Goal: Task Accomplishment & Management: Complete application form

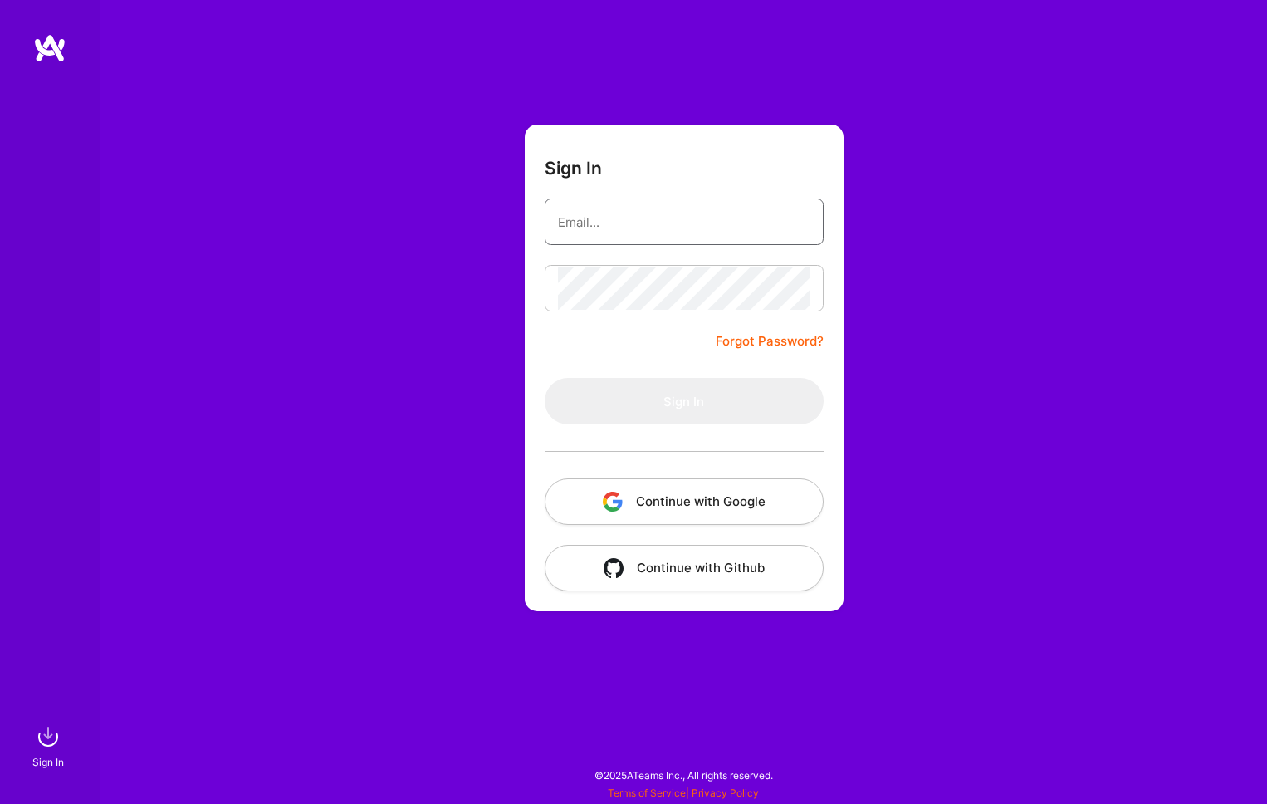
type input "[PERSON_NAME][EMAIL_ADDRESS][DOMAIN_NAME]"
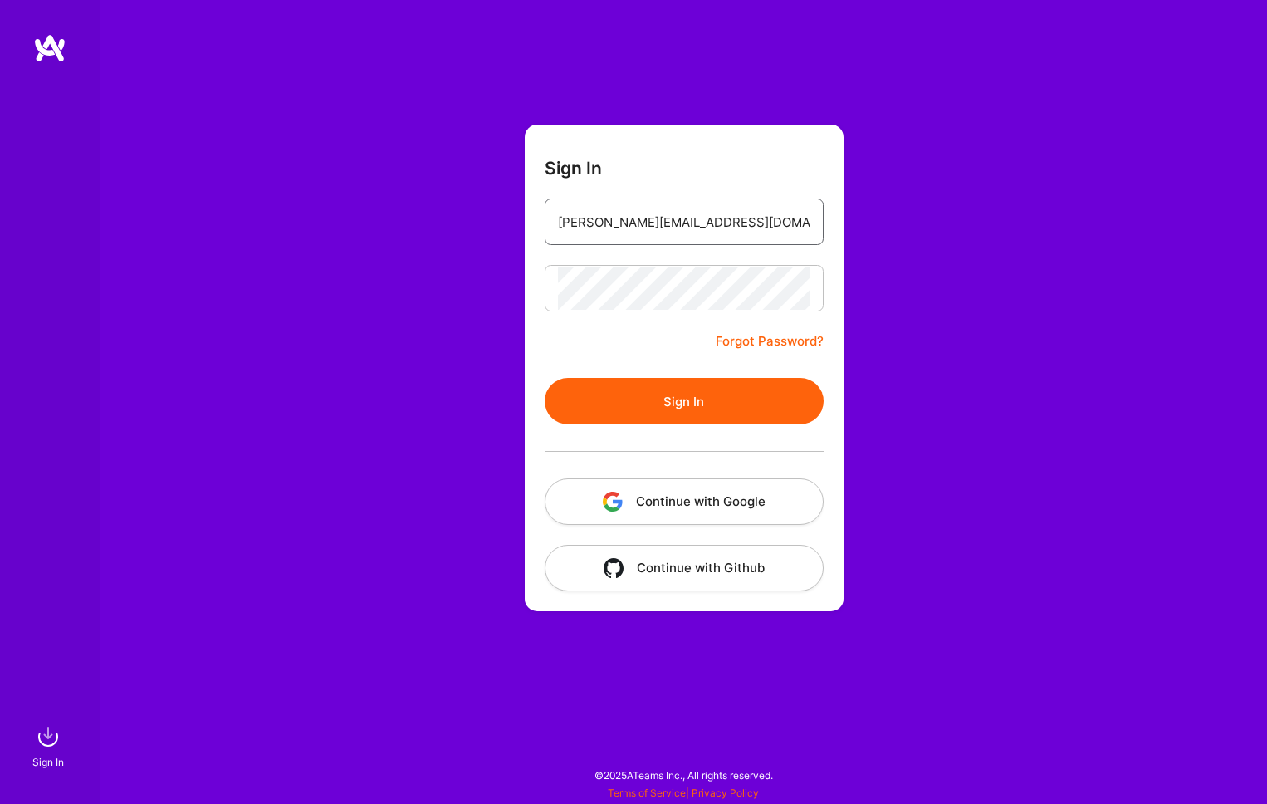
click at [682, 236] on input "[PERSON_NAME][EMAIL_ADDRESS][DOMAIN_NAME]" at bounding box center [684, 222] width 252 height 42
click at [930, 258] on div "Sign In [PERSON_NAME][EMAIL_ADDRESS][DOMAIN_NAME] Forgot Password? Sign In Cont…" at bounding box center [684, 402] width 1168 height 804
click at [727, 419] on button "Sign In" at bounding box center [684, 401] width 279 height 47
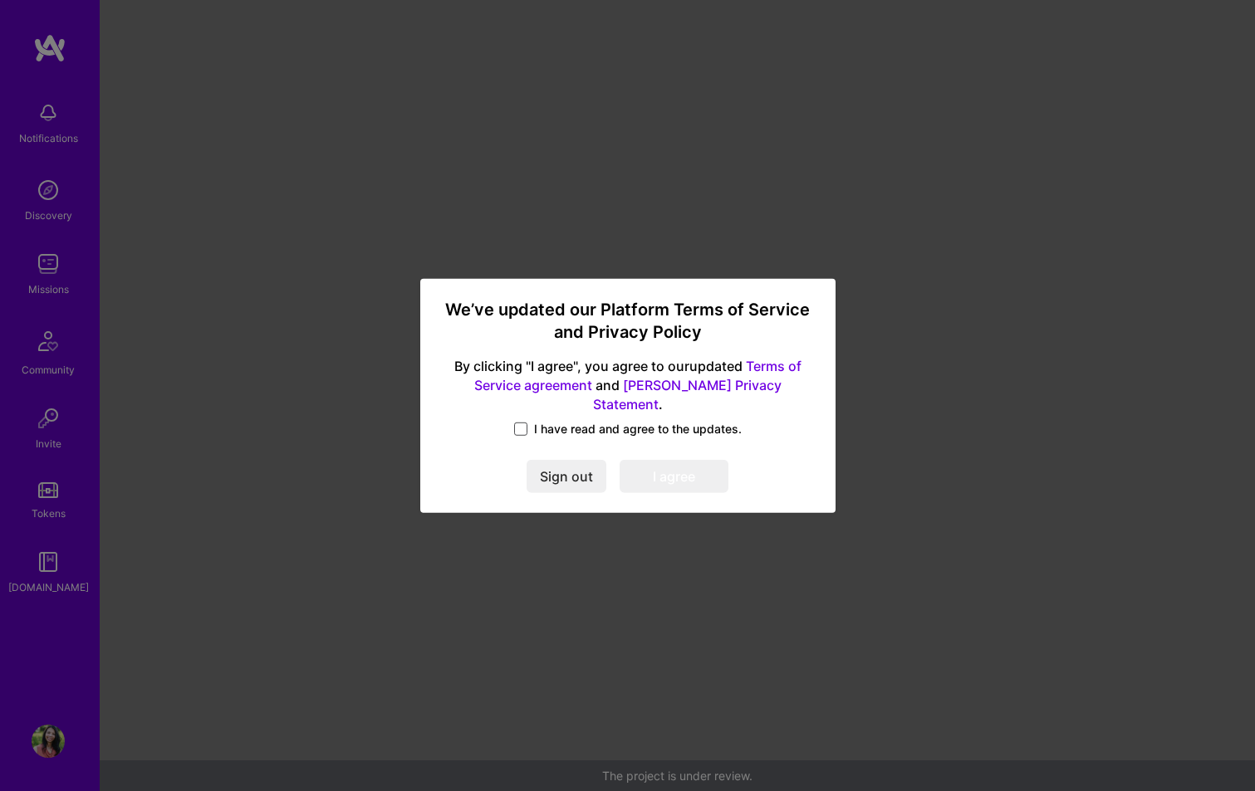
click at [522, 424] on span at bounding box center [520, 429] width 13 height 13
click at [0, 0] on input "I have read and agree to the updates." at bounding box center [0, 0] width 0 height 0
click at [659, 472] on button "I agree" at bounding box center [674, 476] width 109 height 33
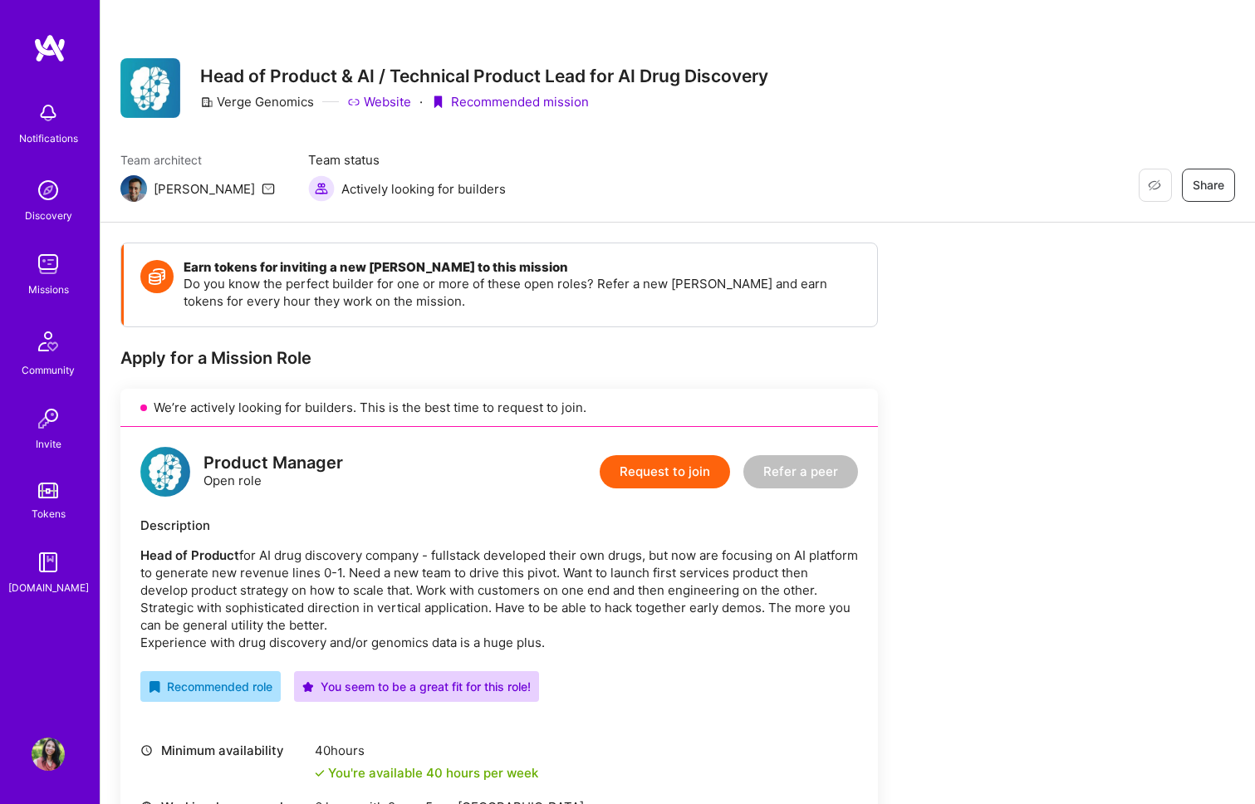
click at [38, 202] on img at bounding box center [48, 190] width 33 height 33
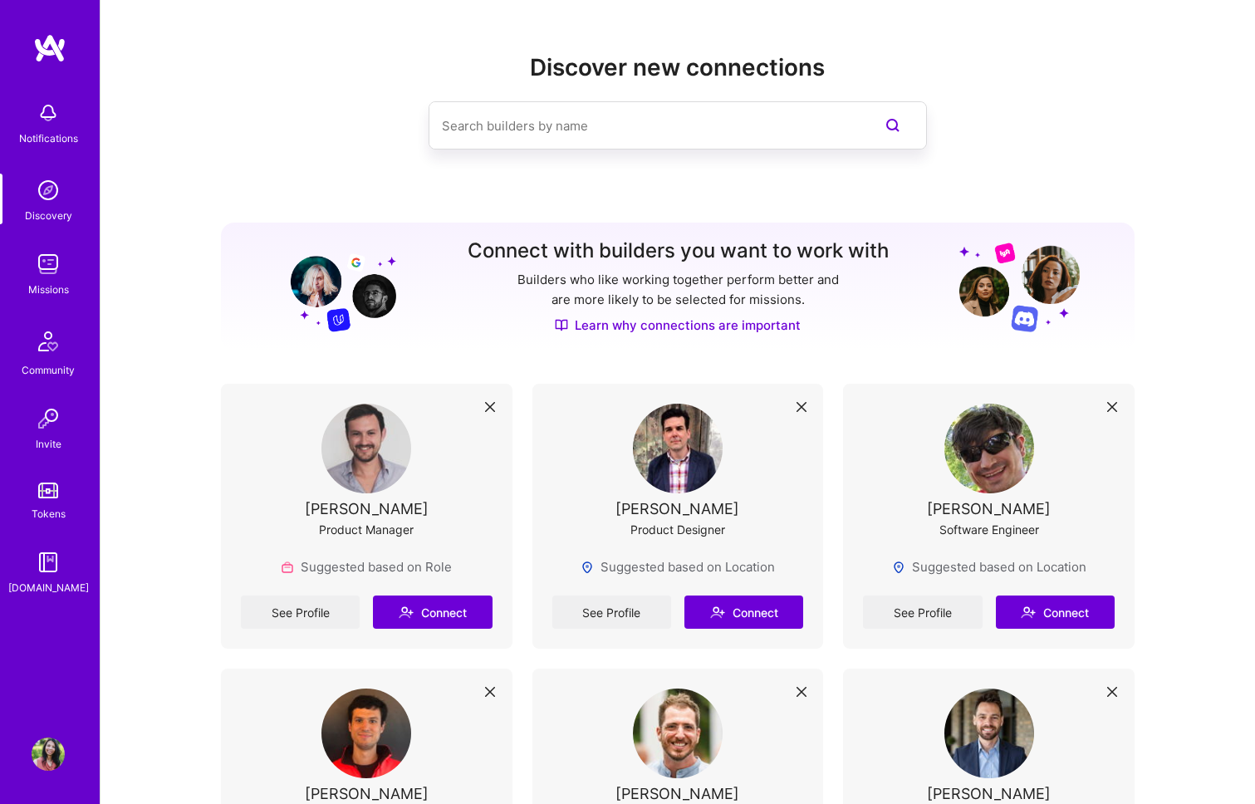
click at [61, 262] on img at bounding box center [48, 263] width 33 height 33
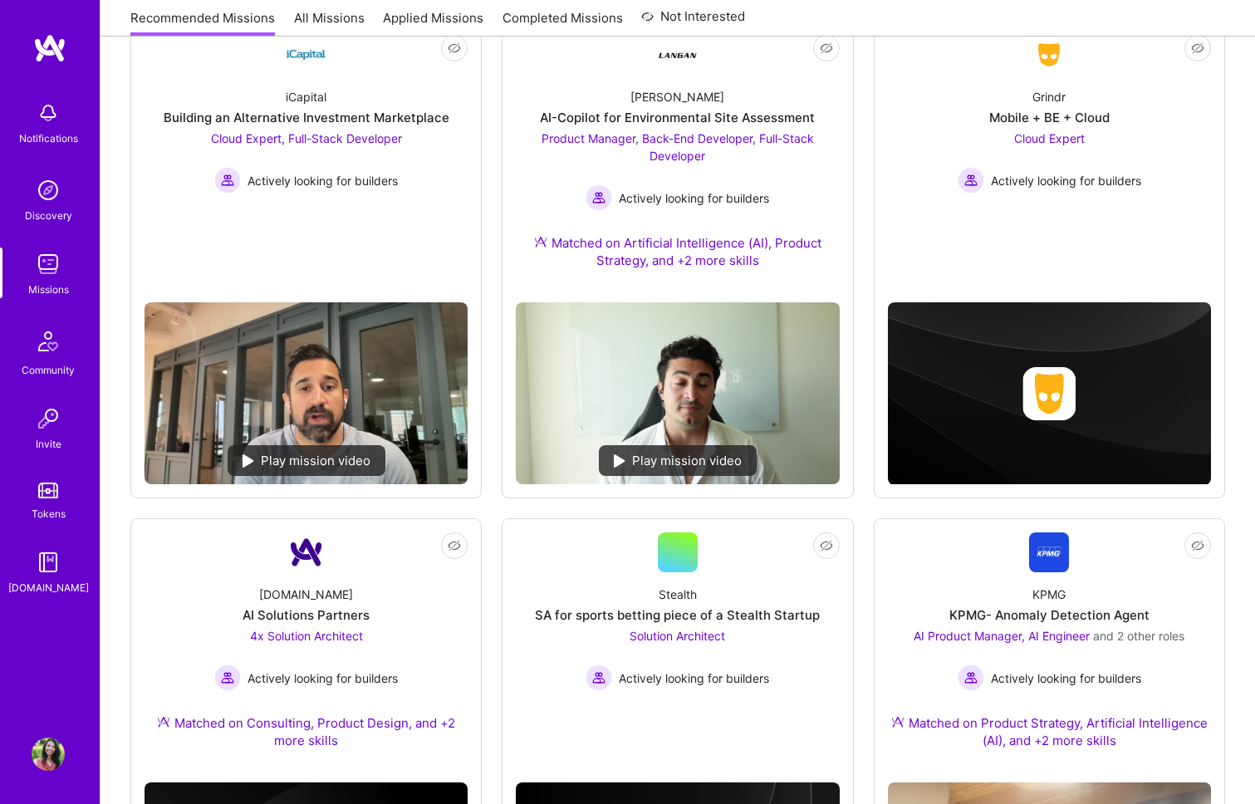
scroll to position [527, 0]
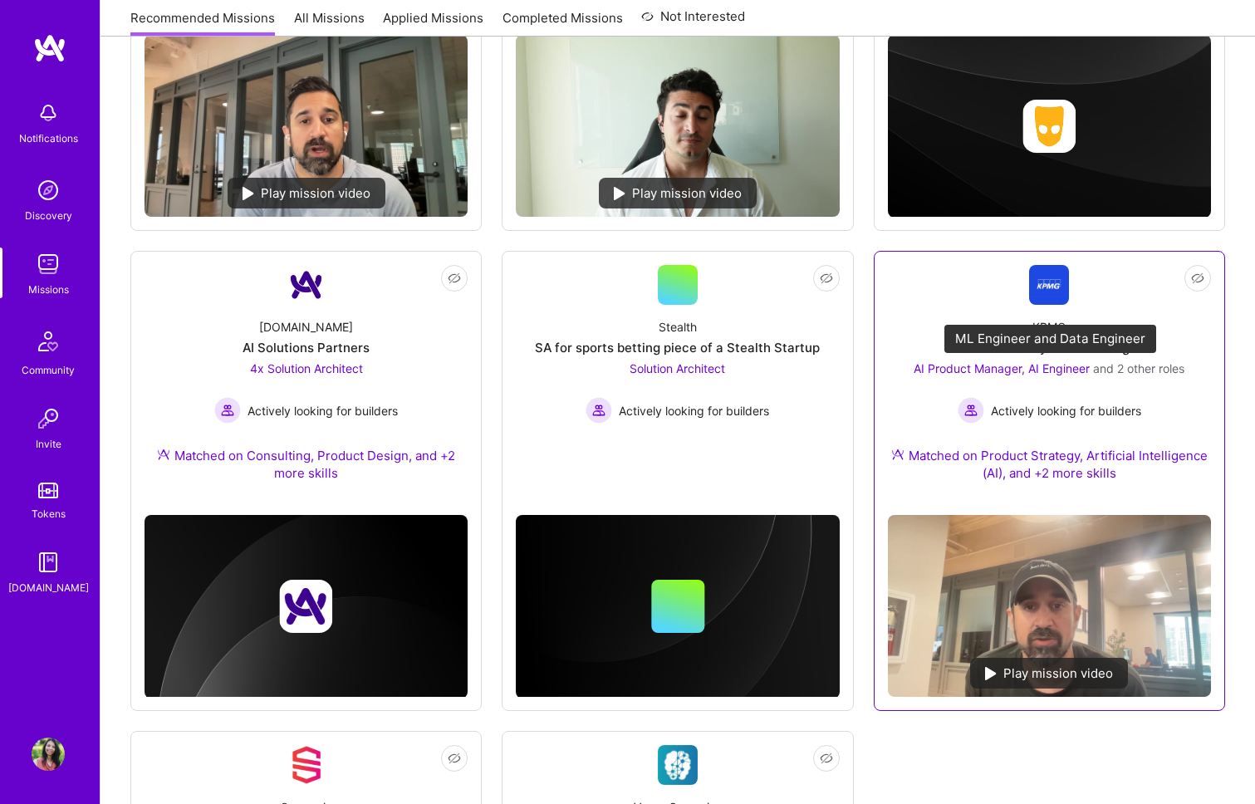
click at [996, 372] on span "AI Product Manager, AI Engineer" at bounding box center [1002, 368] width 176 height 14
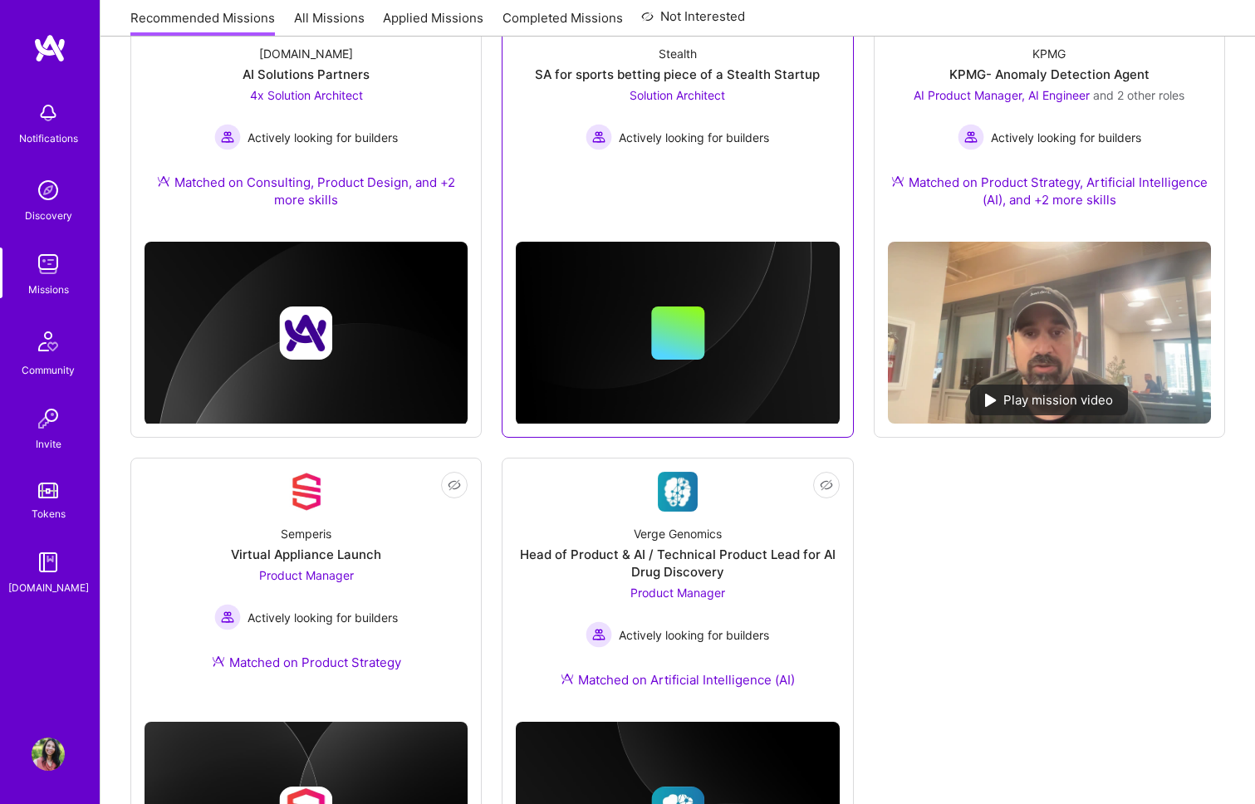
scroll to position [801, 0]
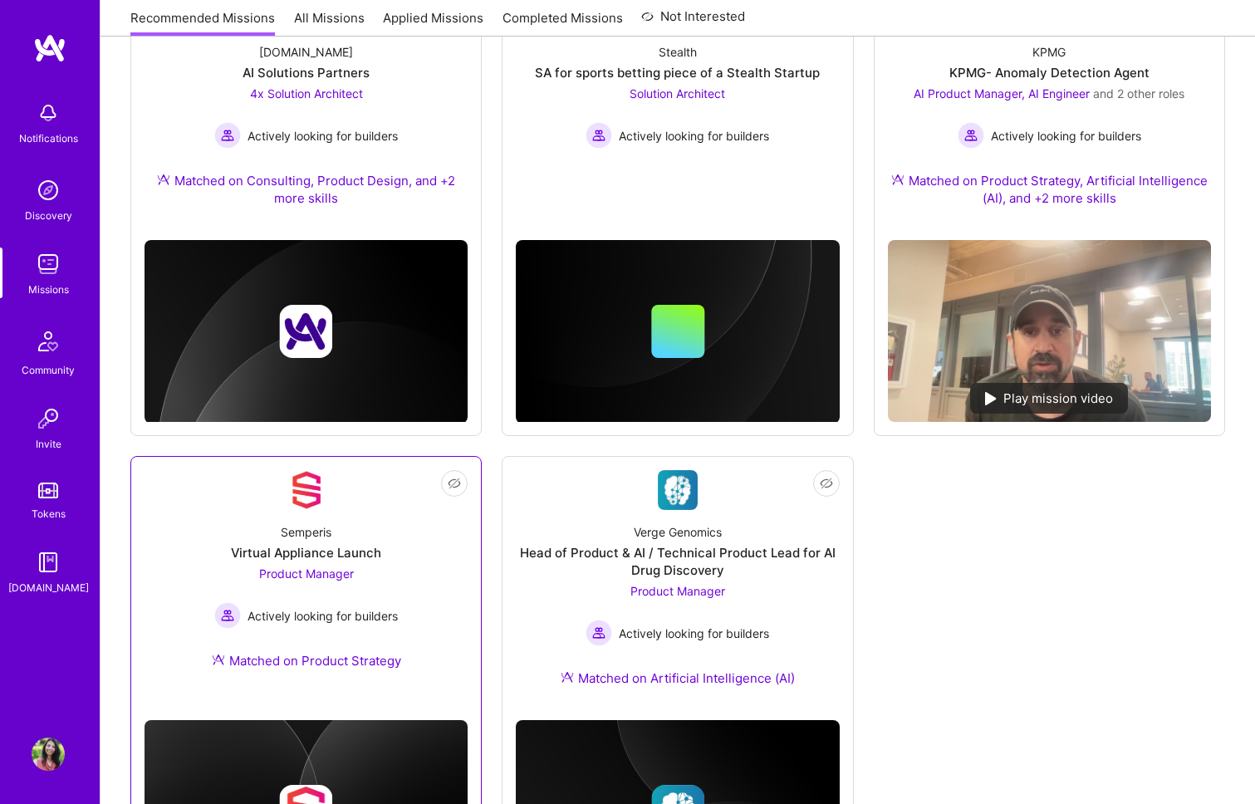
click at [305, 572] on span "Product Manager" at bounding box center [306, 573] width 95 height 14
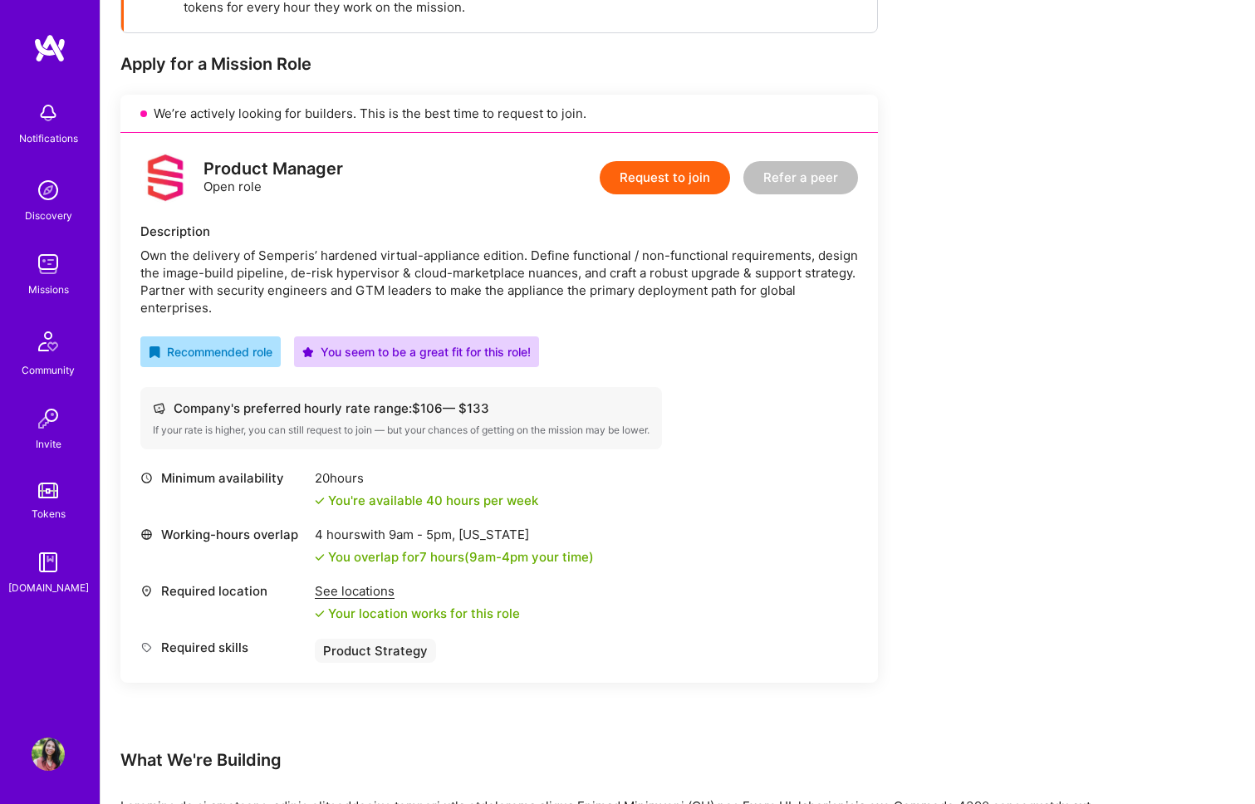
scroll to position [244, 0]
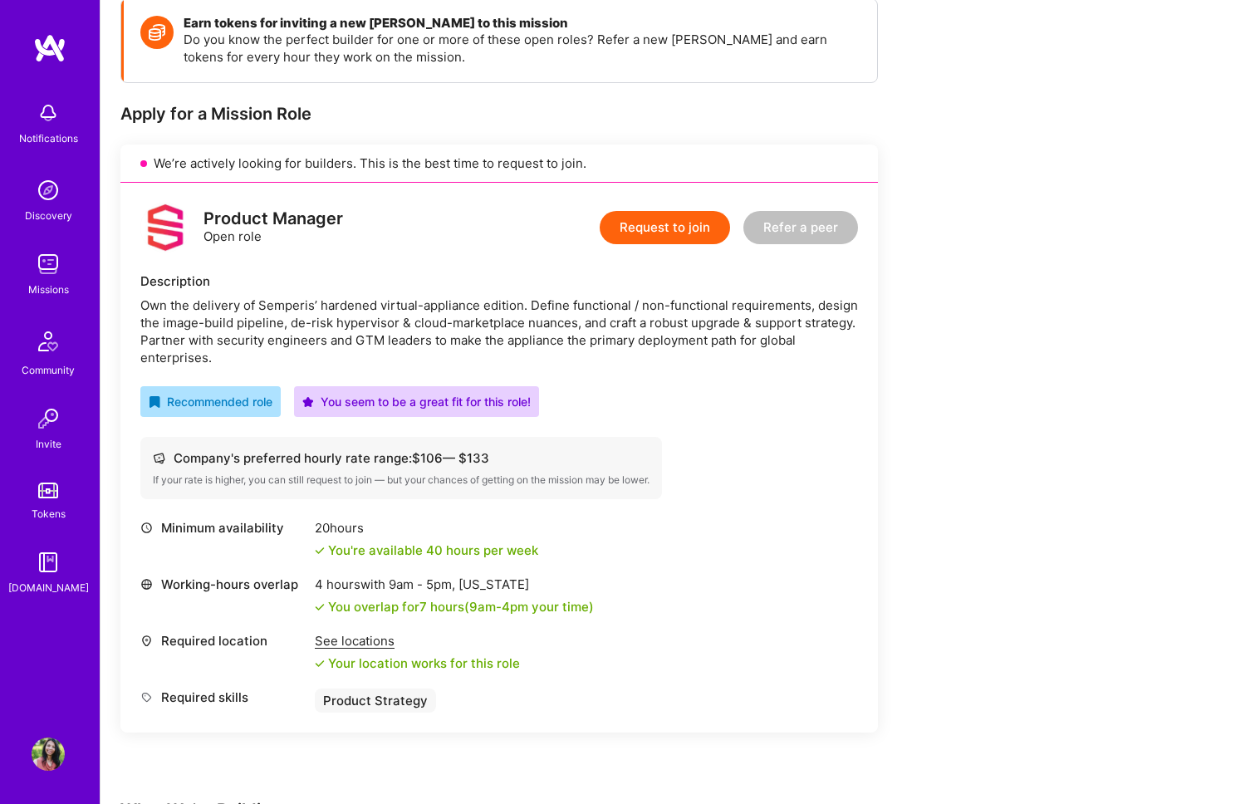
click at [660, 224] on button "Request to join" at bounding box center [665, 227] width 130 height 33
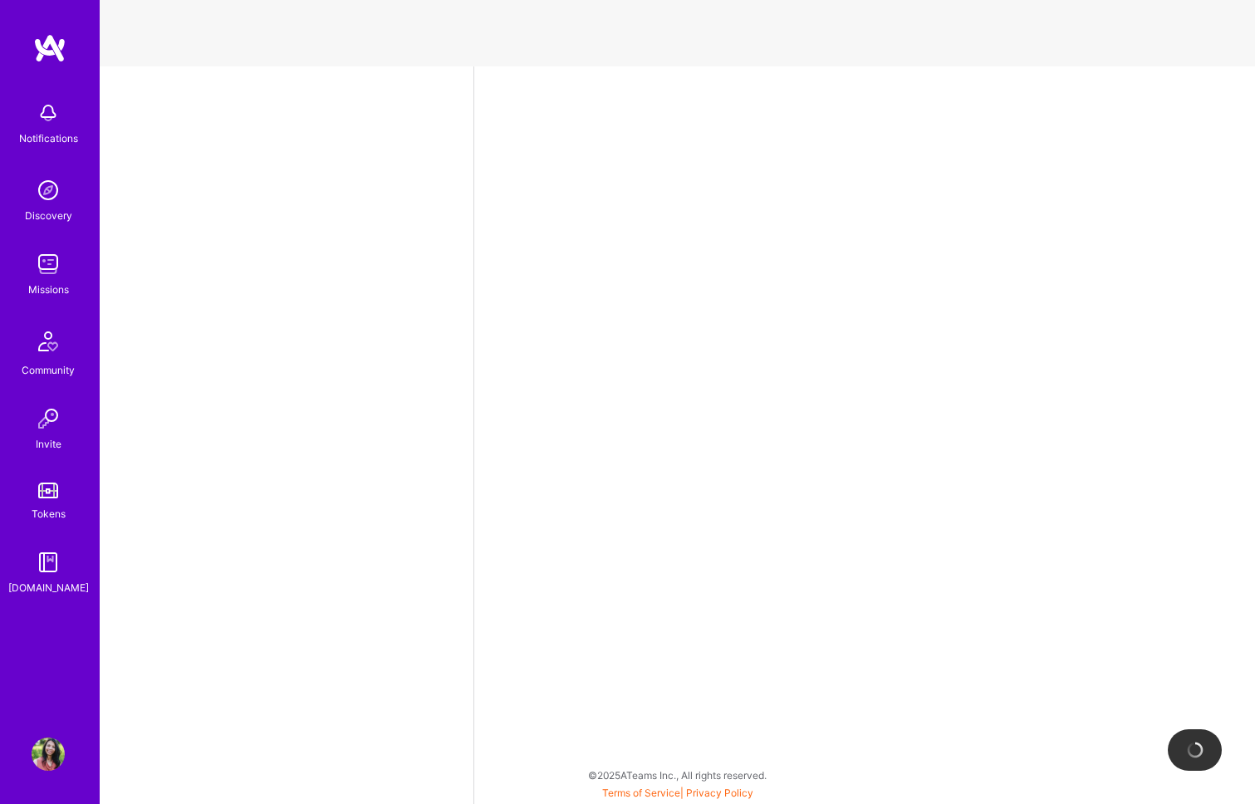
select select "US"
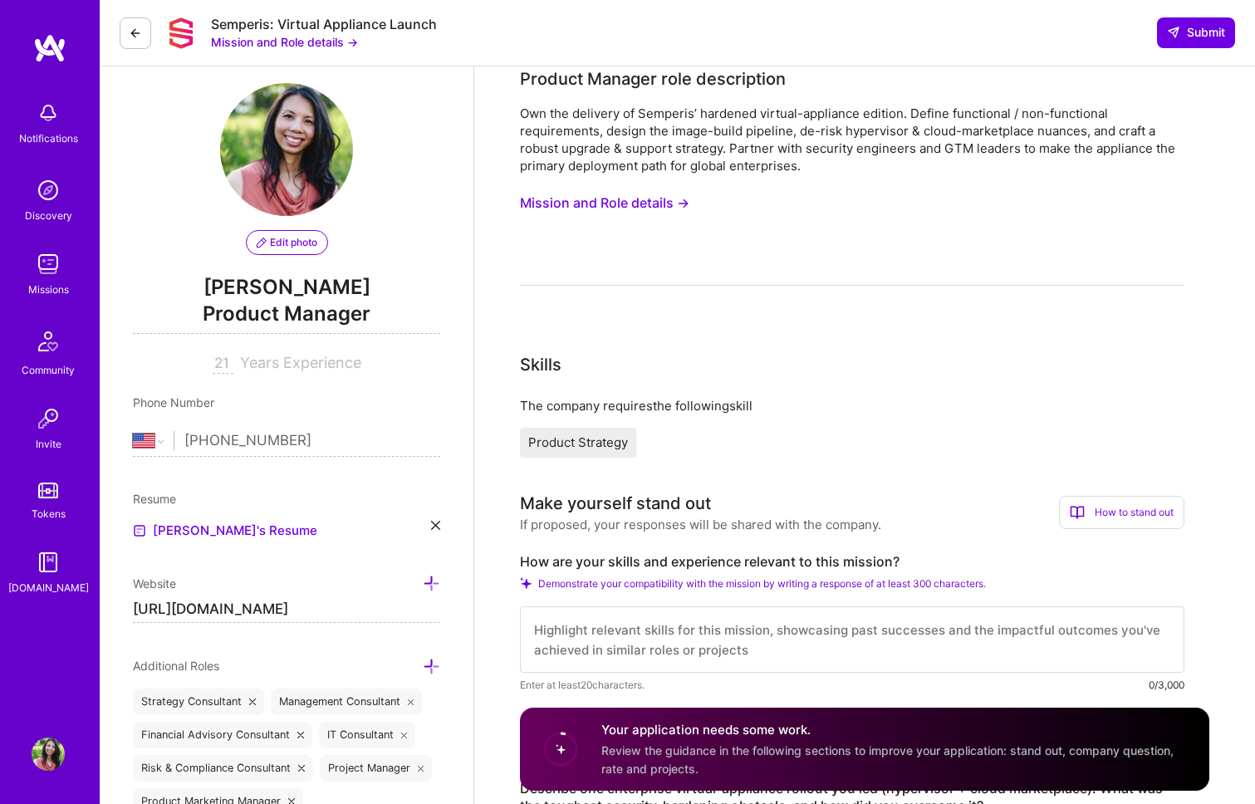
scroll to position [29, 0]
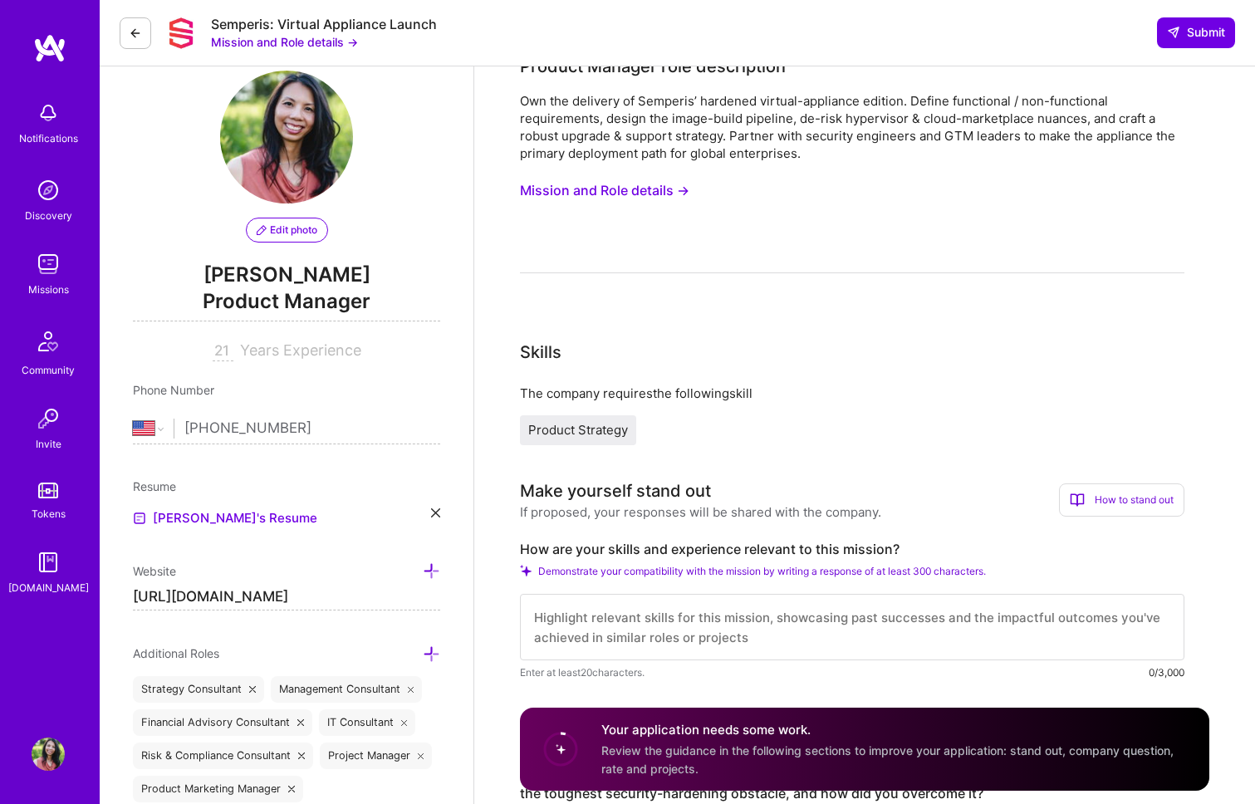
click at [1086, 492] on div "How to stand out" at bounding box center [1121, 499] width 125 height 33
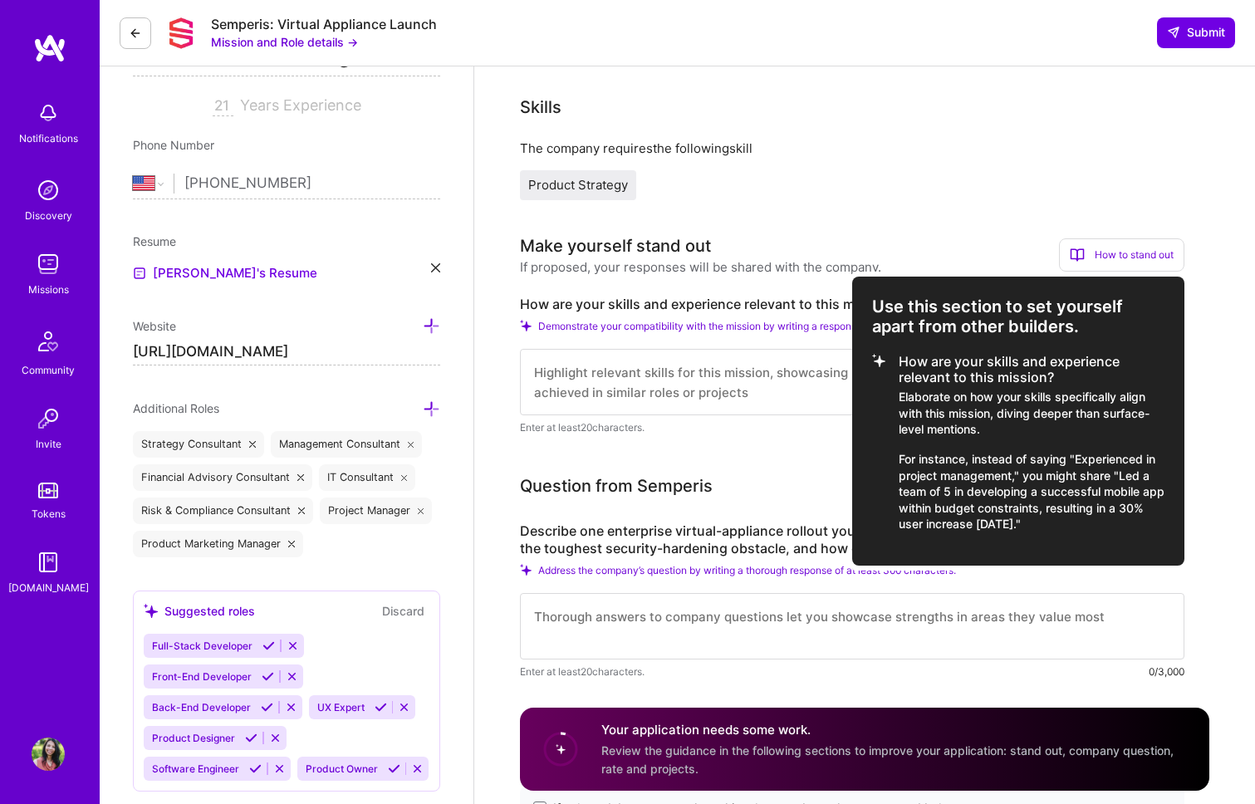
scroll to position [290, 0]
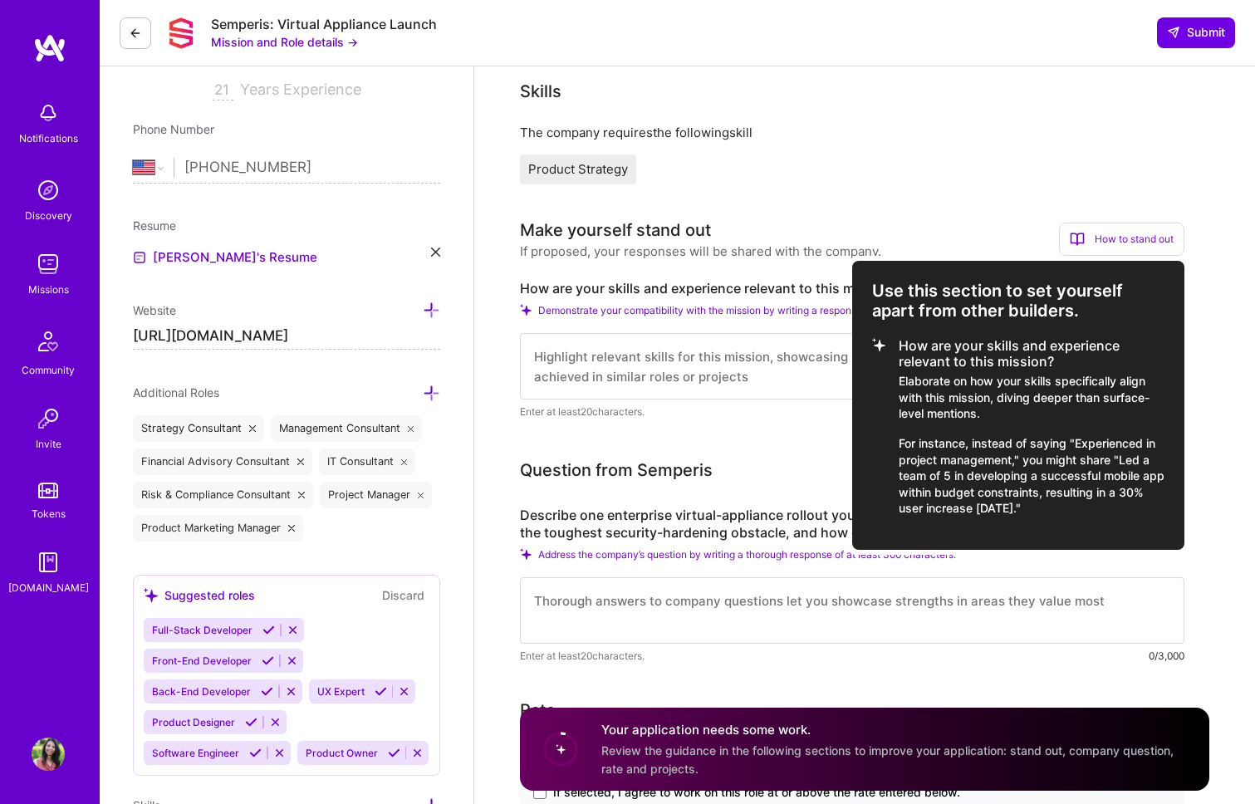
click at [962, 66] on div "Semperis: Virtual Appliance Launch Mission and Role details → Submit" at bounding box center [677, 33] width 1155 height 66
click at [935, 211] on div at bounding box center [627, 402] width 1255 height 804
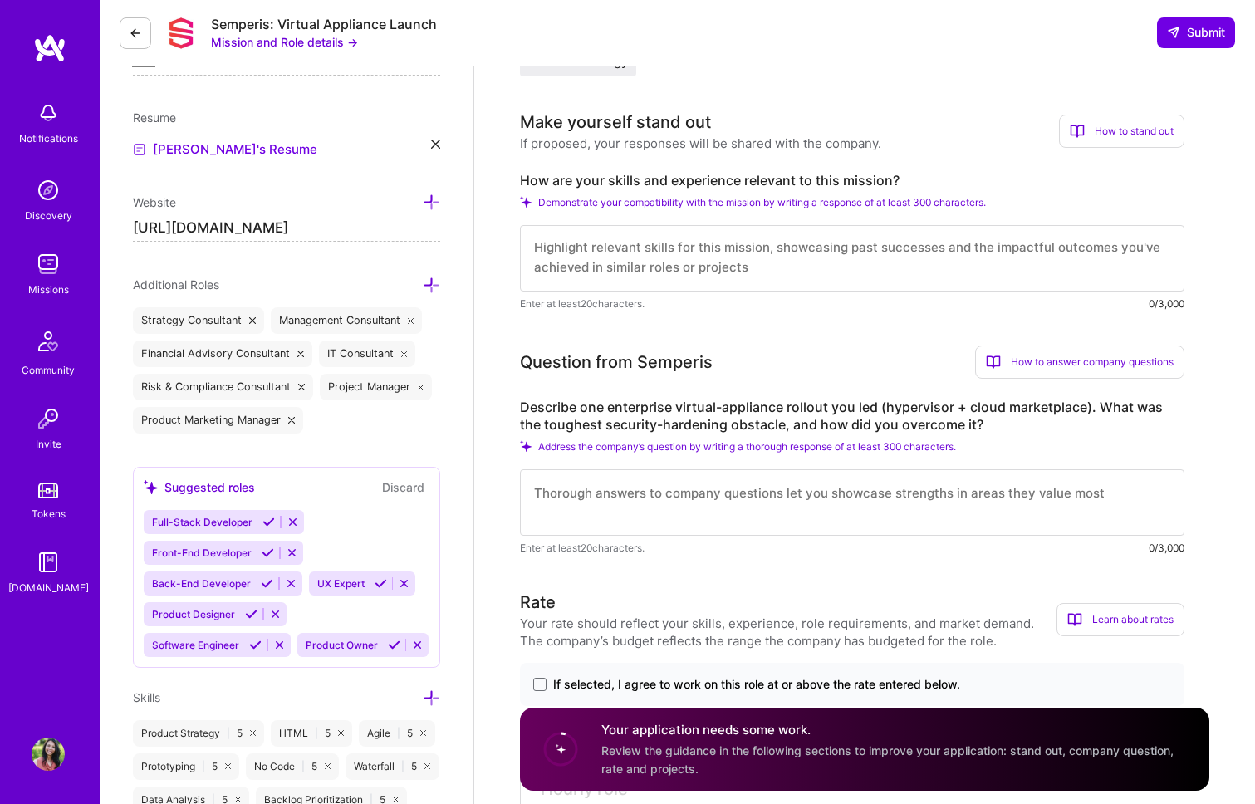
scroll to position [0, 0]
click at [431, 144] on icon at bounding box center [435, 144] width 9 height 9
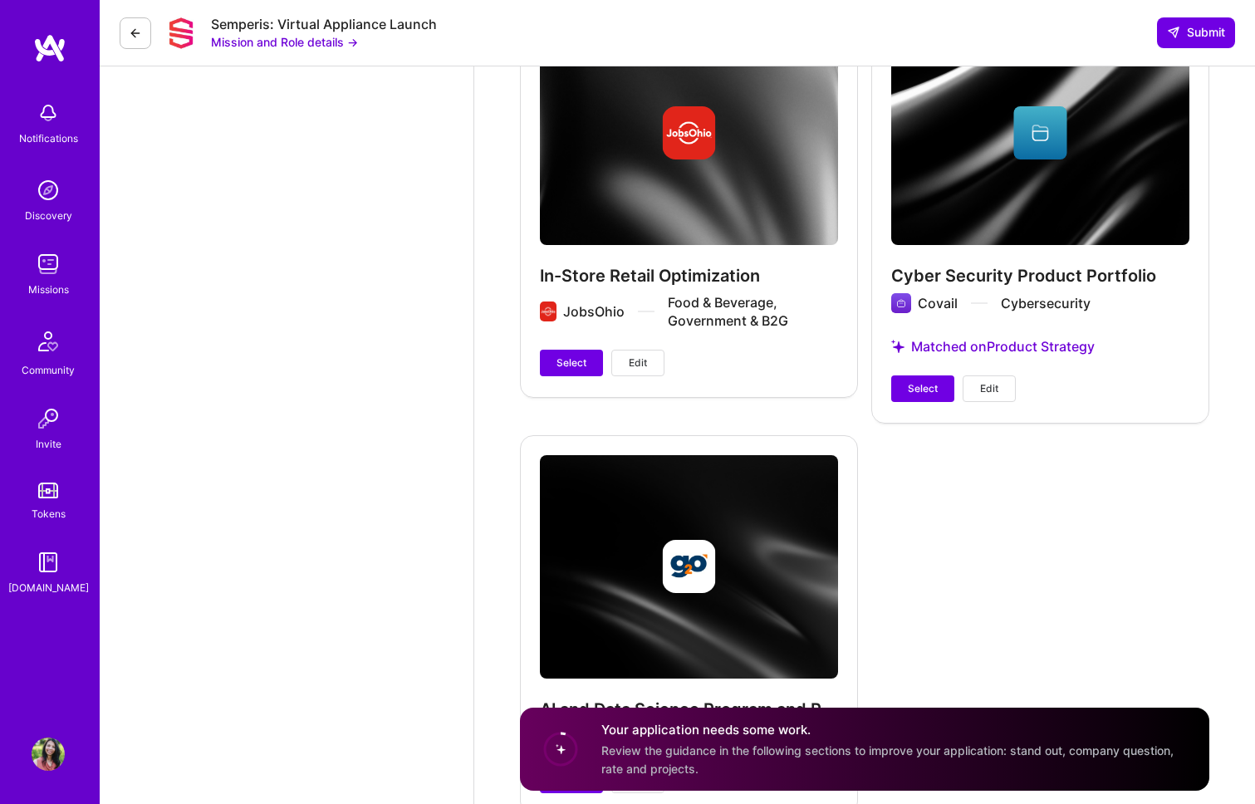
scroll to position [4068, 0]
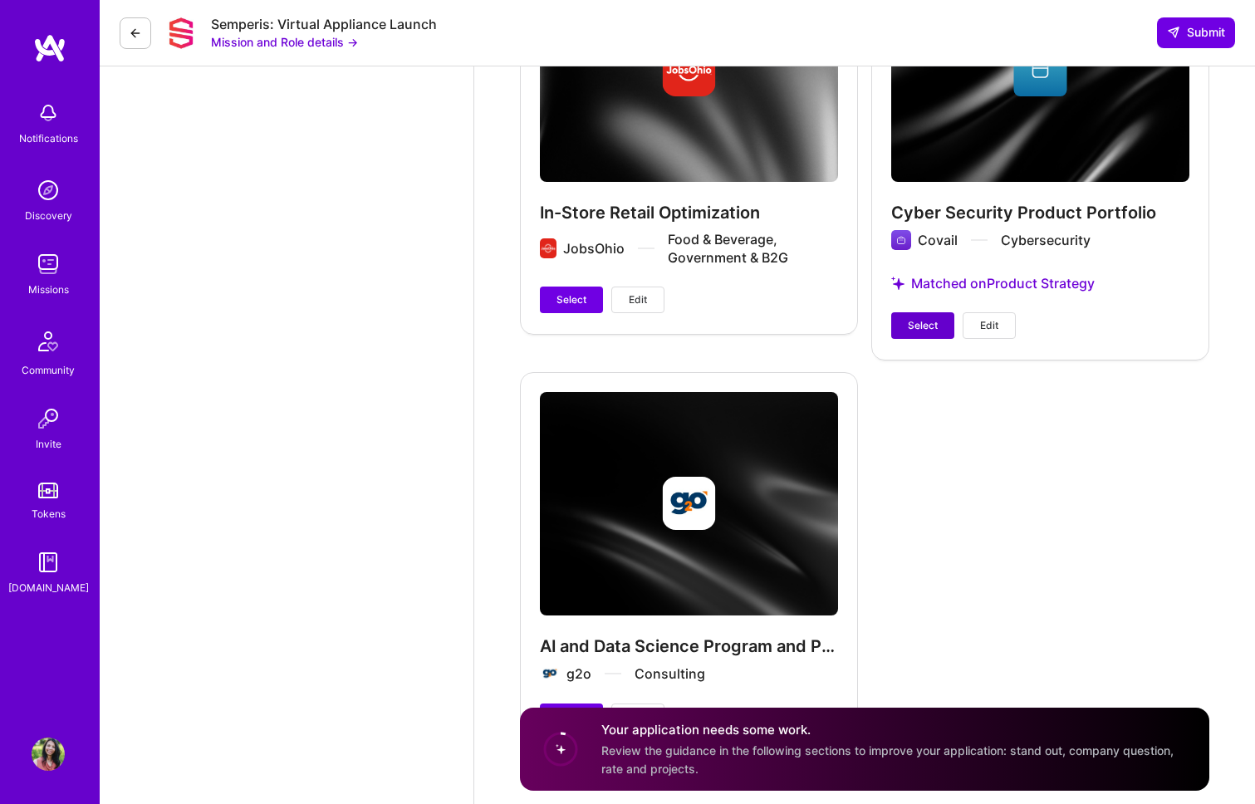
click at [913, 318] on span "Select" at bounding box center [923, 325] width 30 height 15
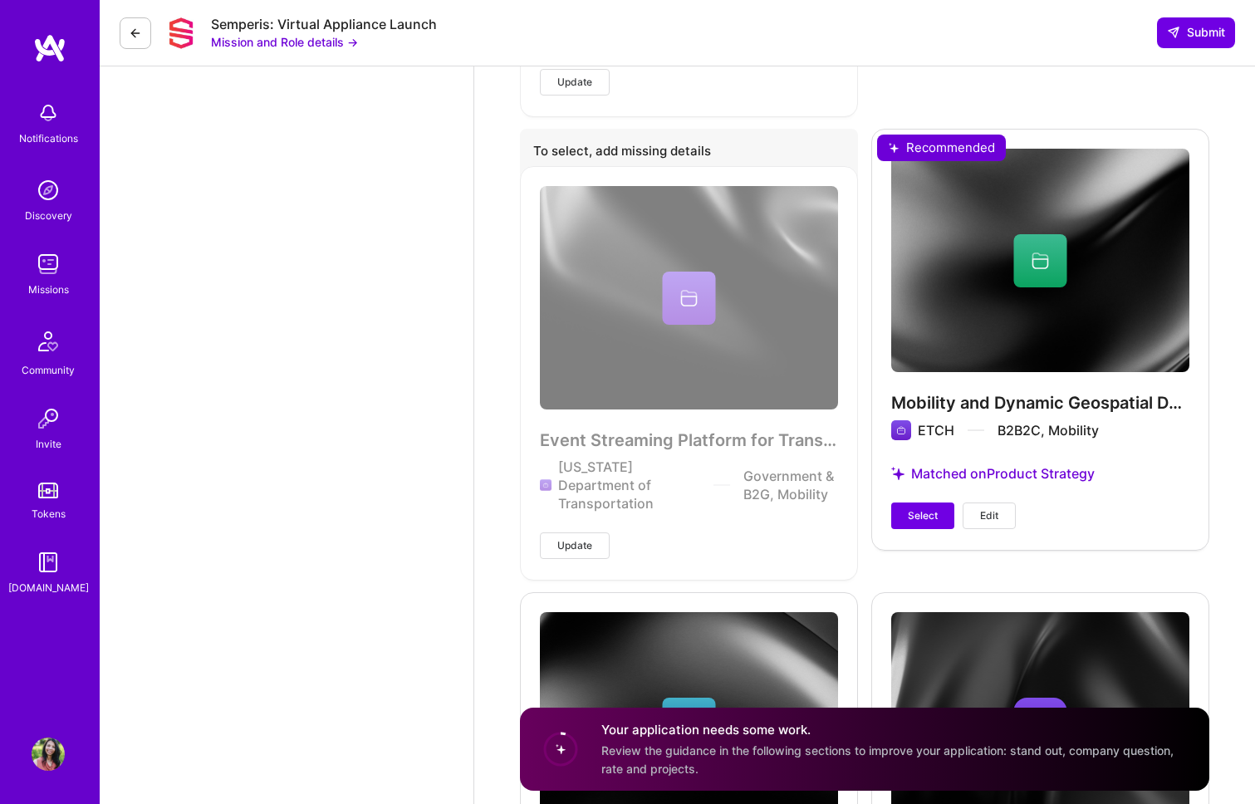
scroll to position [2987, 0]
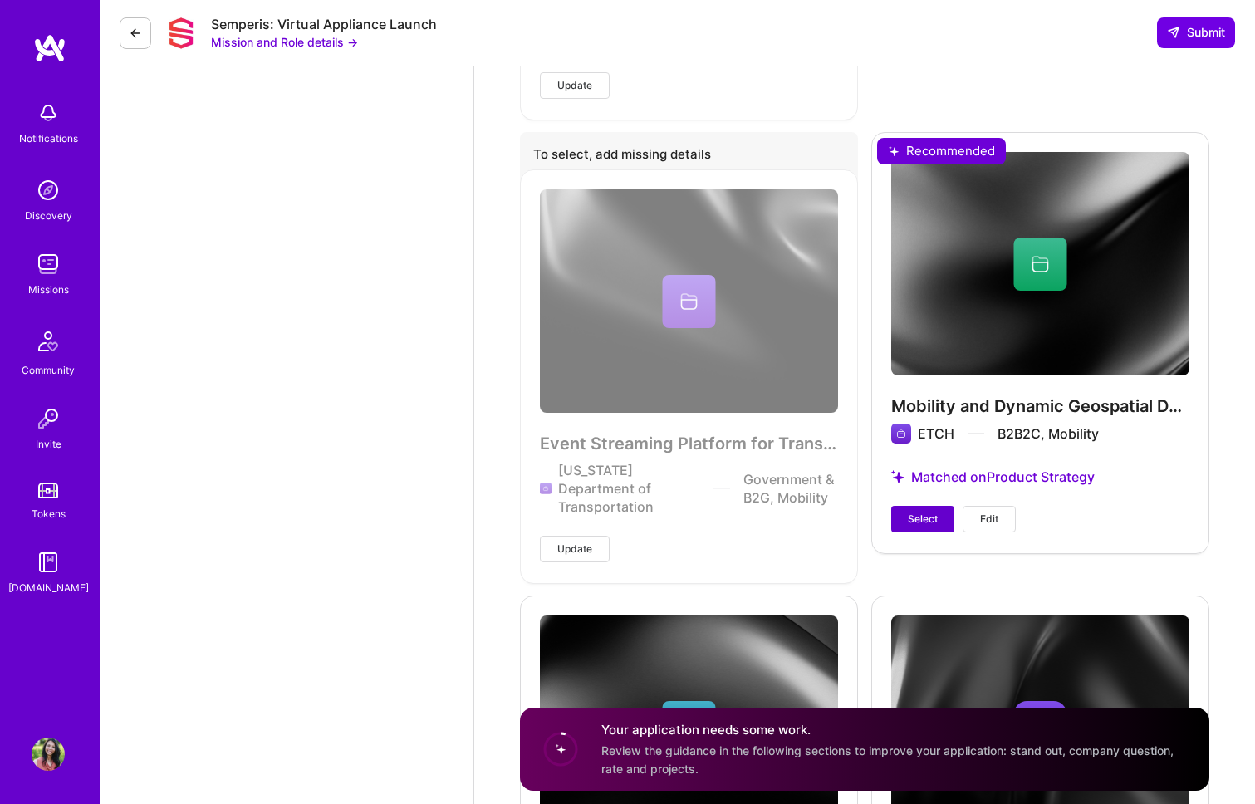
click at [935, 514] on span "Select" at bounding box center [923, 519] width 30 height 15
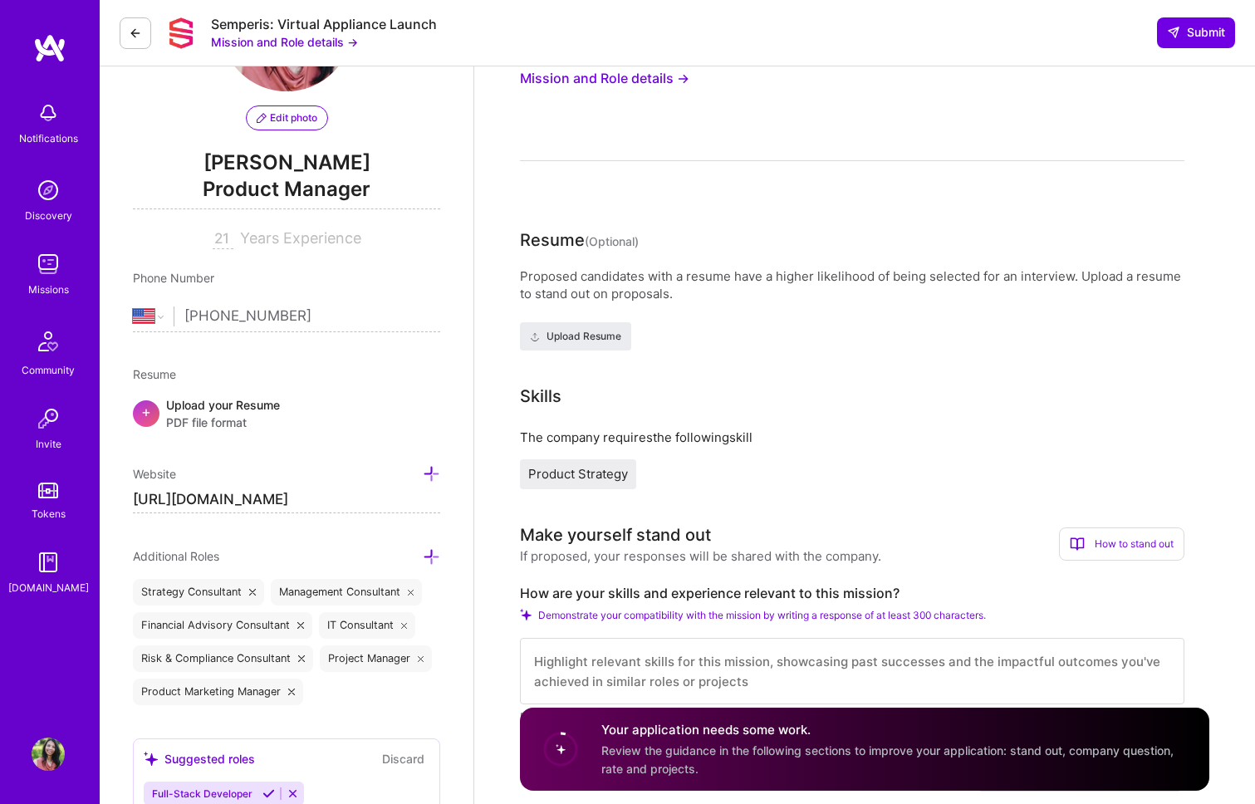
scroll to position [136, 0]
